Goal: Subscribe to service/newsletter

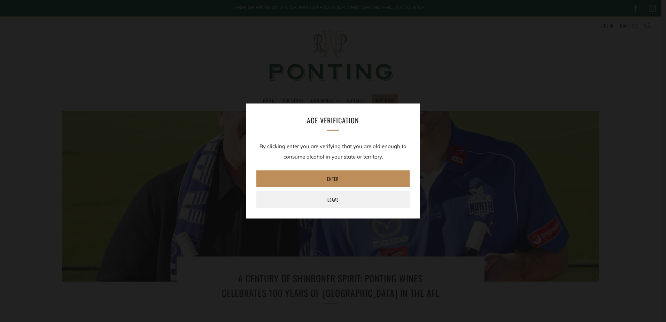
click at [339, 181] on link "Enter" at bounding box center [332, 178] width 153 height 17
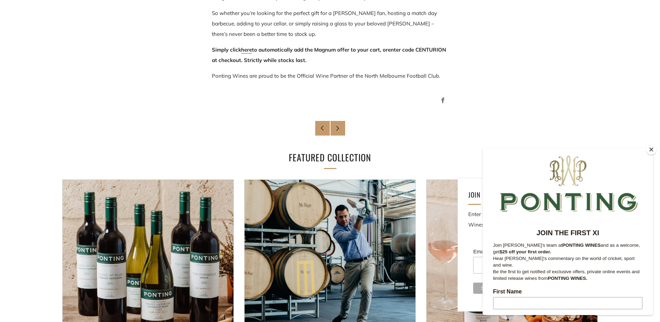
scroll to position [557, 0]
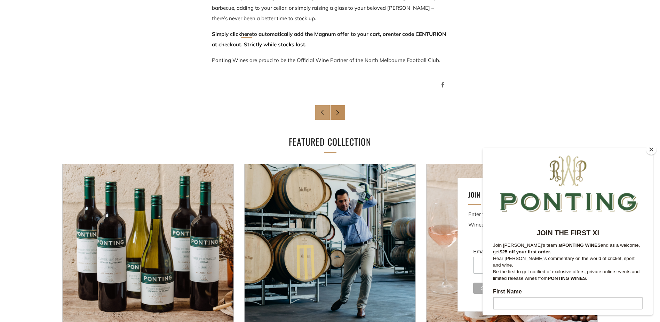
click at [340, 113] on icon at bounding box center [337, 112] width 5 height 5
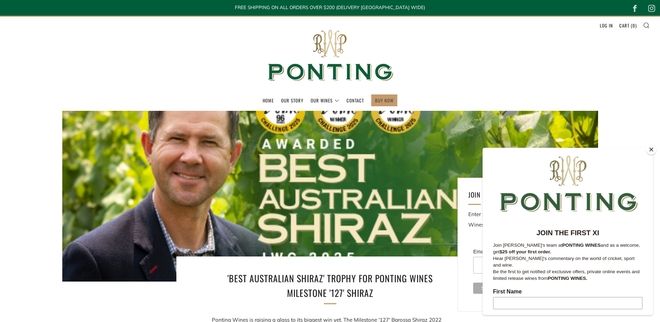
click at [387, 98] on link "BUY NOW" at bounding box center [384, 100] width 18 height 11
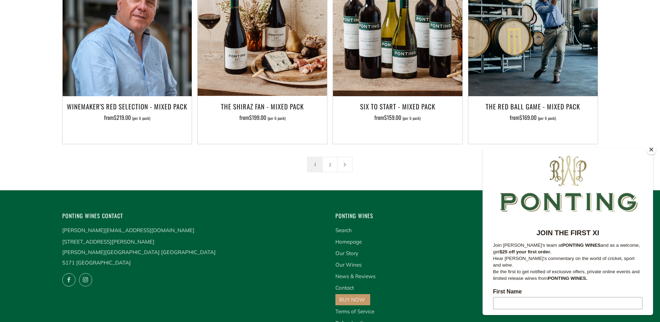
scroll to position [1184, 0]
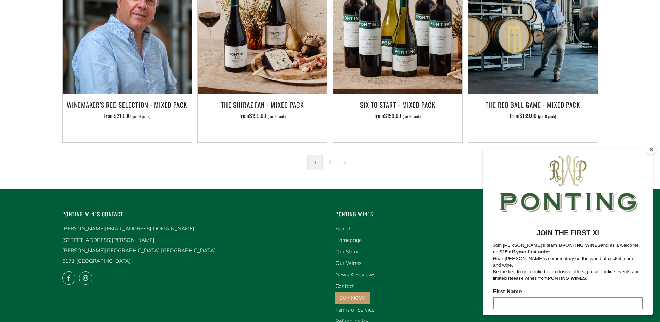
click at [514, 298] on input "First Name" at bounding box center [568, 303] width 150 height 13
type input "KYLIE"
type input "MORTON"
type input "kylie130172@gmail.com"
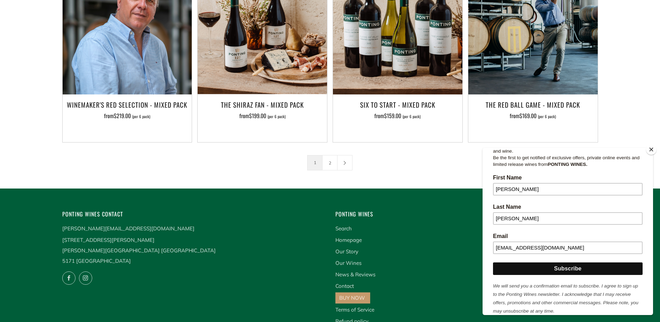
scroll to position [118, 0]
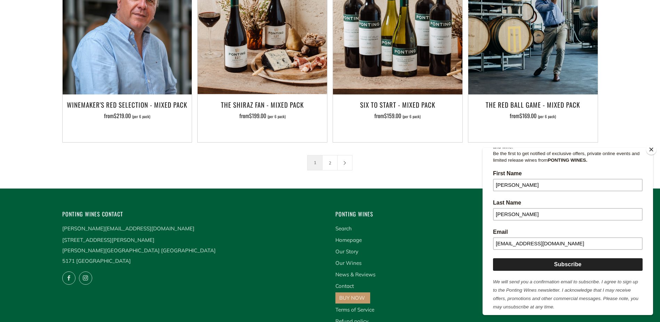
click at [572, 259] on input "Subscribe" at bounding box center [568, 264] width 150 height 13
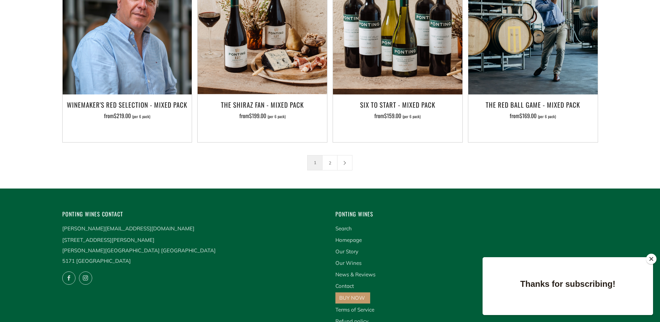
drag, startPoint x: 653, startPoint y: 259, endPoint x: 23, endPoint y: 2, distance: 680.8
click at [653, 259] on button "Close" at bounding box center [651, 258] width 10 height 10
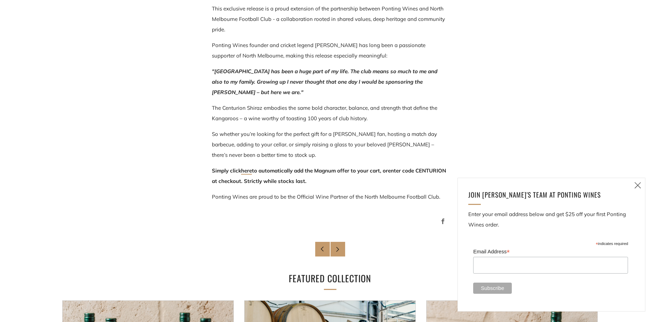
scroll to position [418, 0]
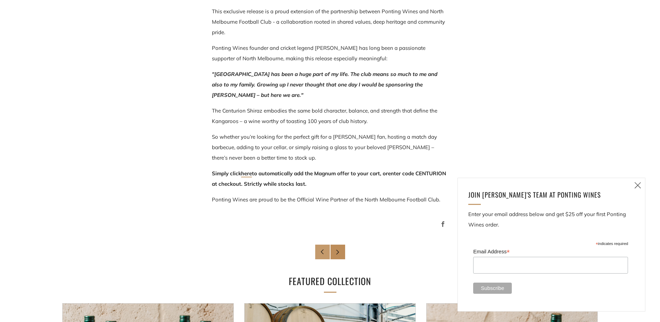
click at [337, 249] on icon at bounding box center [337, 251] width 5 height 5
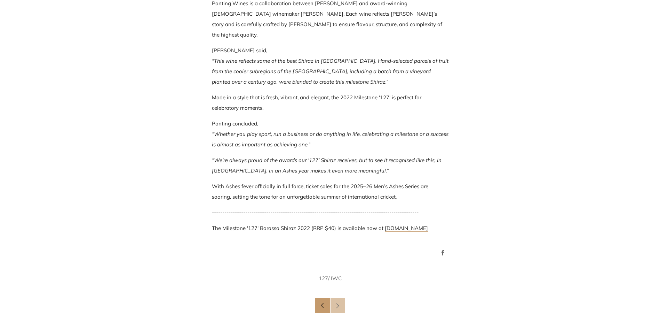
scroll to position [696, 0]
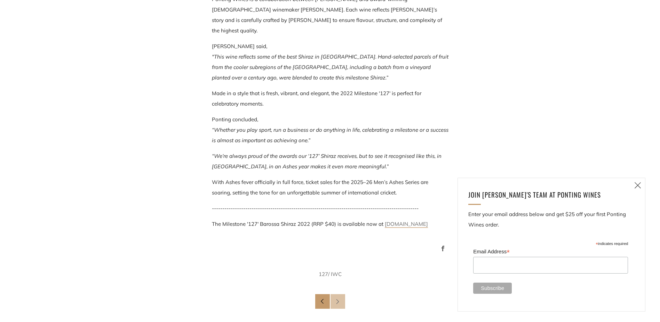
click at [411, 220] on link "[DOMAIN_NAME]" at bounding box center [406, 223] width 43 height 7
